Goal: Information Seeking & Learning: Learn about a topic

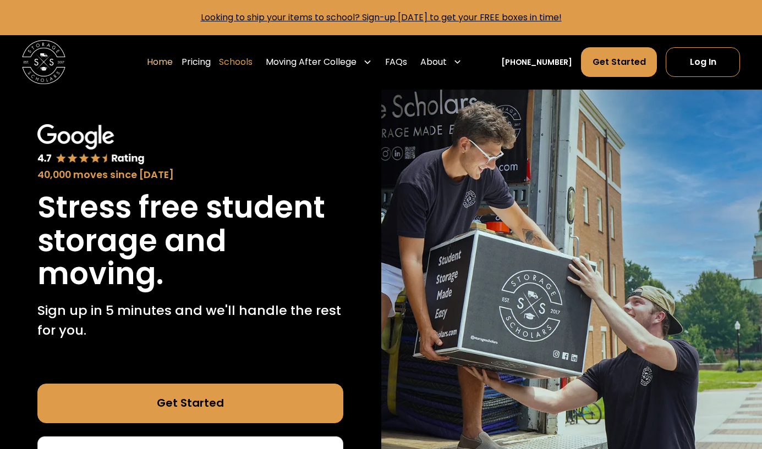
click at [251, 62] on link "Schools" at bounding box center [236, 62] width 34 height 31
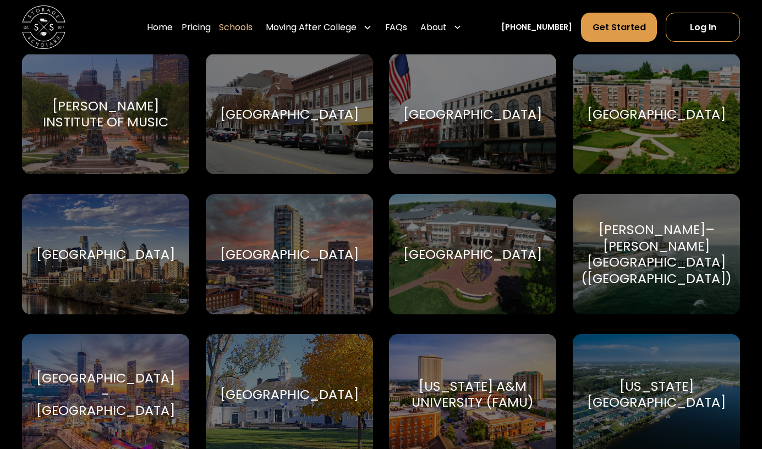
scroll to position [1650, 0]
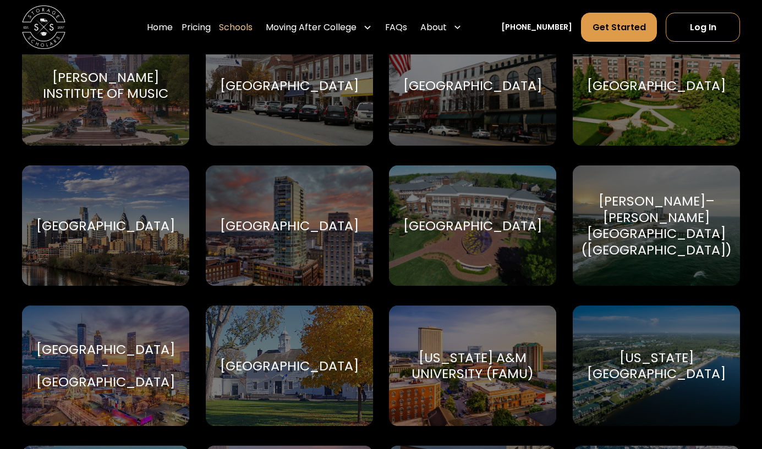
click at [661, 94] on div "[GEOGRAPHIC_DATA]" at bounding box center [656, 86] width 139 height 17
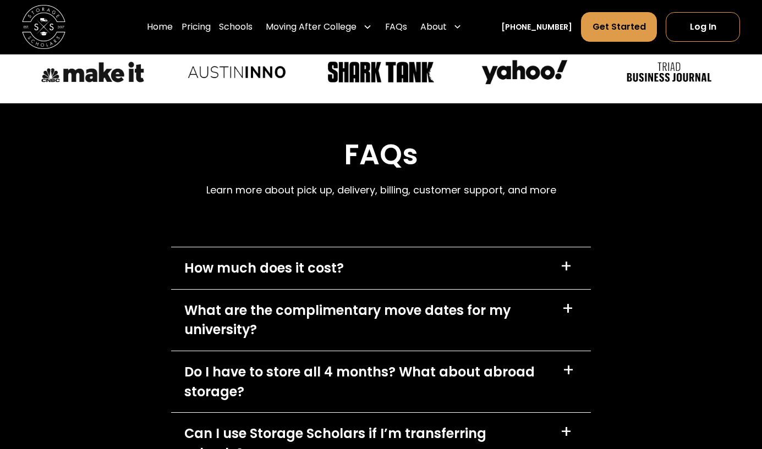
scroll to position [4896, 0]
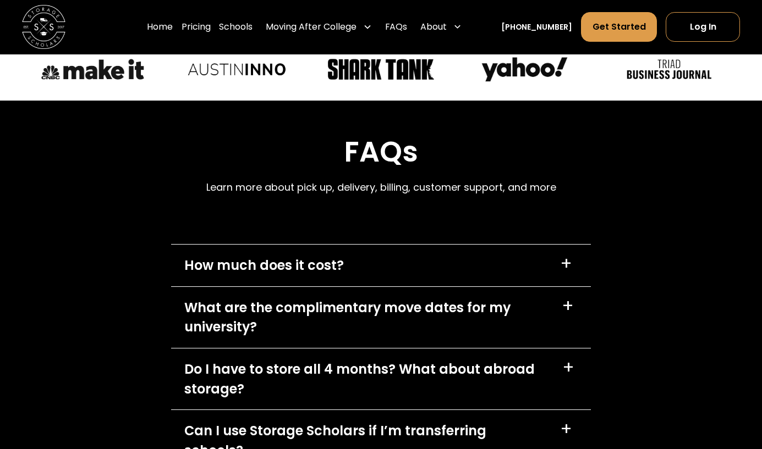
click at [567, 268] on div "+" at bounding box center [566, 265] width 12 height 18
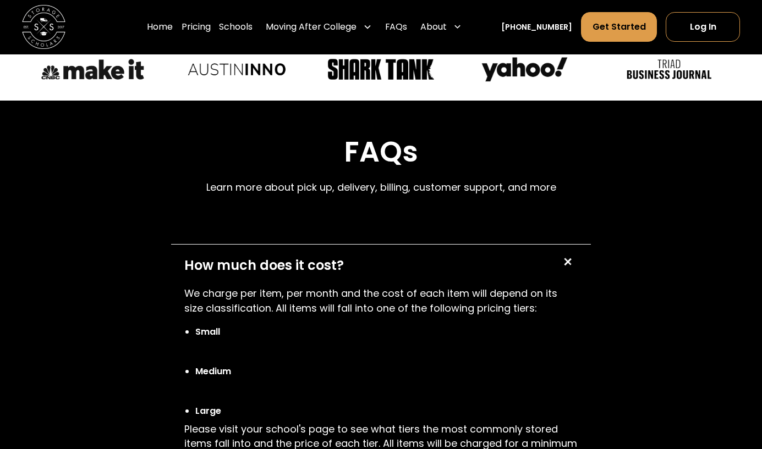
click at [567, 268] on div "+" at bounding box center [567, 262] width 21 height 21
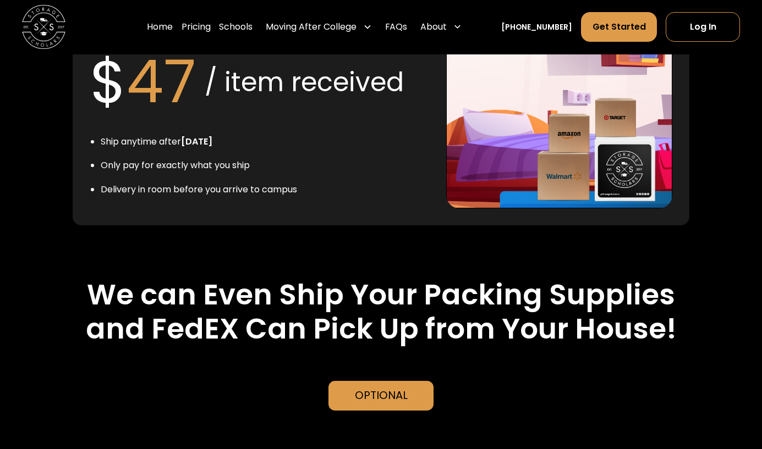
scroll to position [2365, 0]
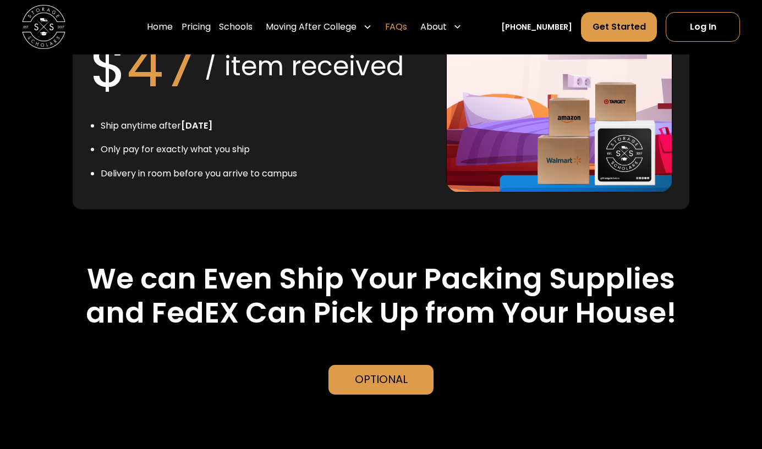
click at [407, 25] on link "FAQs" at bounding box center [396, 27] width 22 height 31
